Goal: Transaction & Acquisition: Purchase product/service

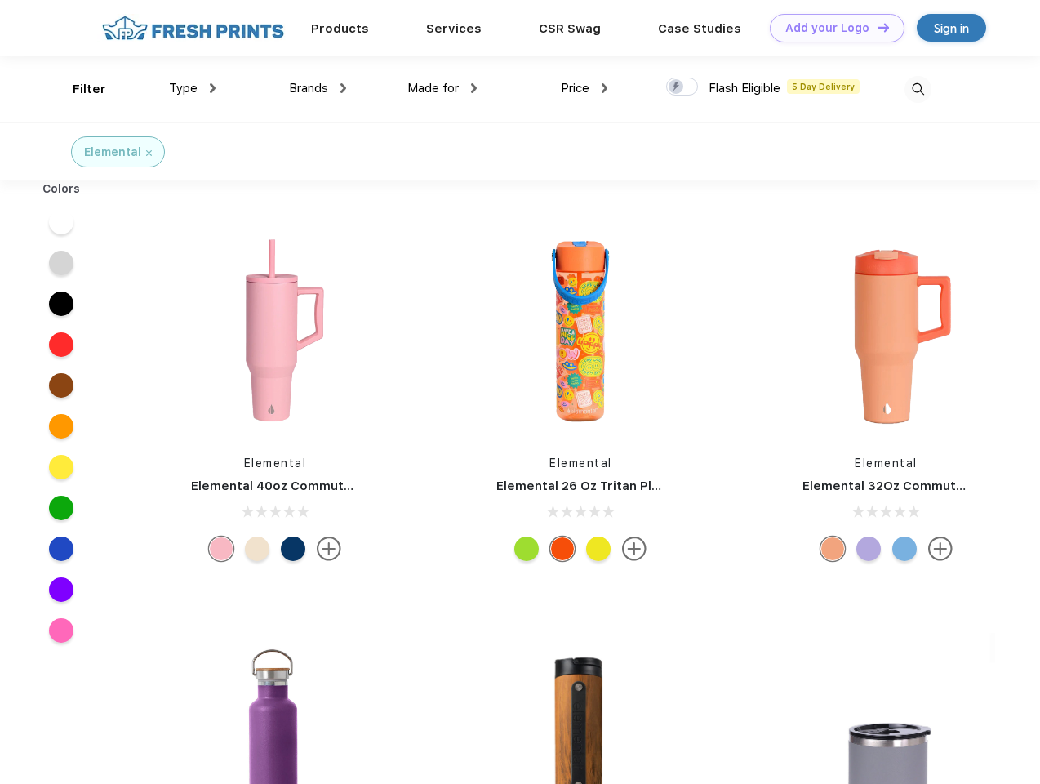
click at [831, 28] on link "Add your Logo Design Tool" at bounding box center [837, 28] width 135 height 29
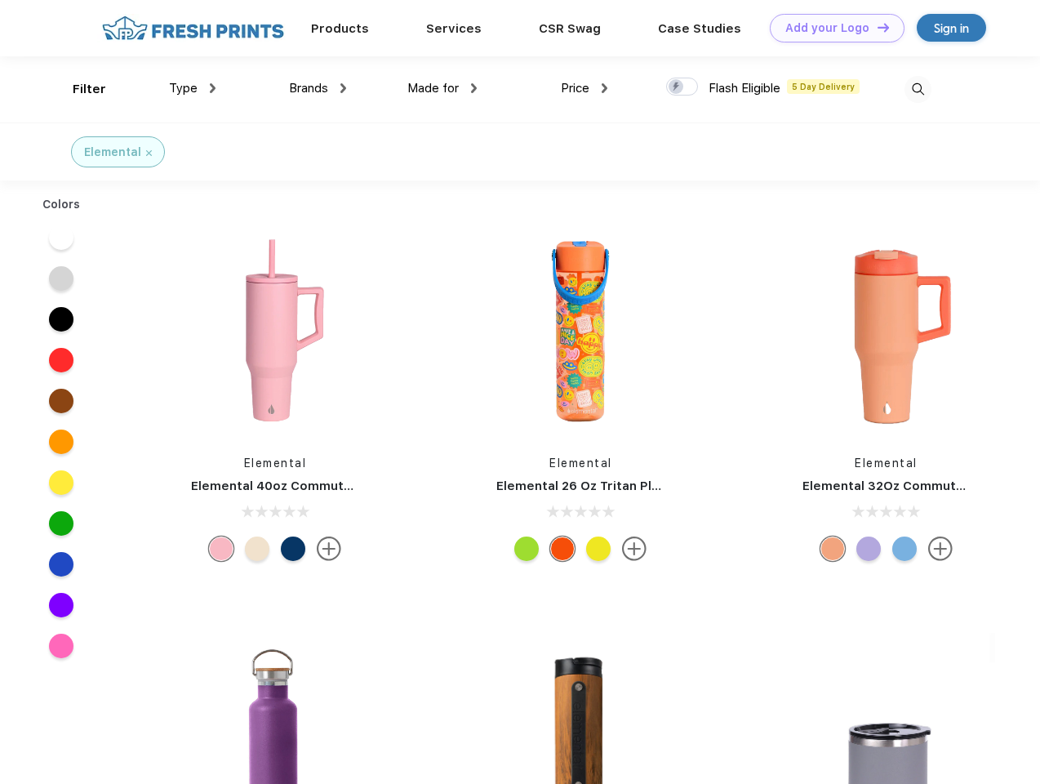
click at [0, 0] on div "Design Tool" at bounding box center [0, 0] width 0 height 0
click at [876, 27] on link "Add your Logo Design Tool" at bounding box center [837, 28] width 135 height 29
click at [78, 89] on div "Filter" at bounding box center [89, 89] width 33 height 19
click at [193, 88] on span "Type" at bounding box center [183, 88] width 29 height 15
click at [318, 88] on span "Brands" at bounding box center [308, 88] width 39 height 15
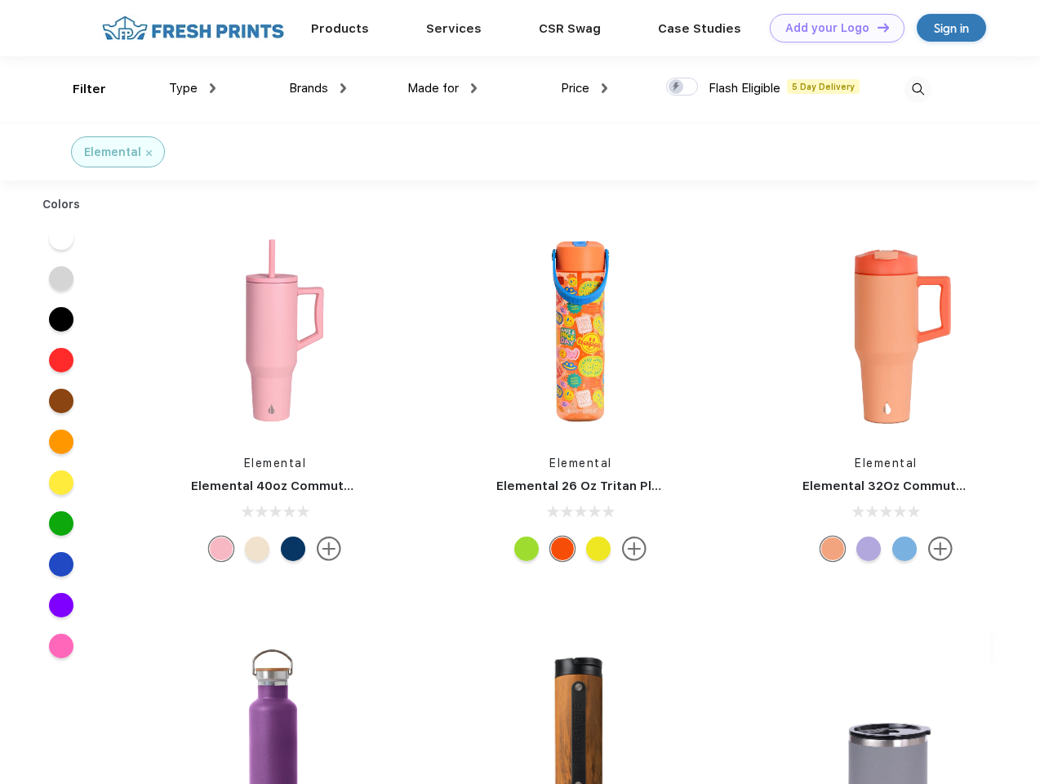
click at [442, 88] on span "Made for" at bounding box center [432, 88] width 51 height 15
click at [584, 88] on span "Price" at bounding box center [575, 88] width 29 height 15
click at [682, 87] on div at bounding box center [682, 87] width 32 height 18
click at [677, 87] on input "checkbox" at bounding box center [671, 82] width 11 height 11
click at [917, 89] on img at bounding box center [917, 89] width 27 height 27
